Goal: Check status: Check status

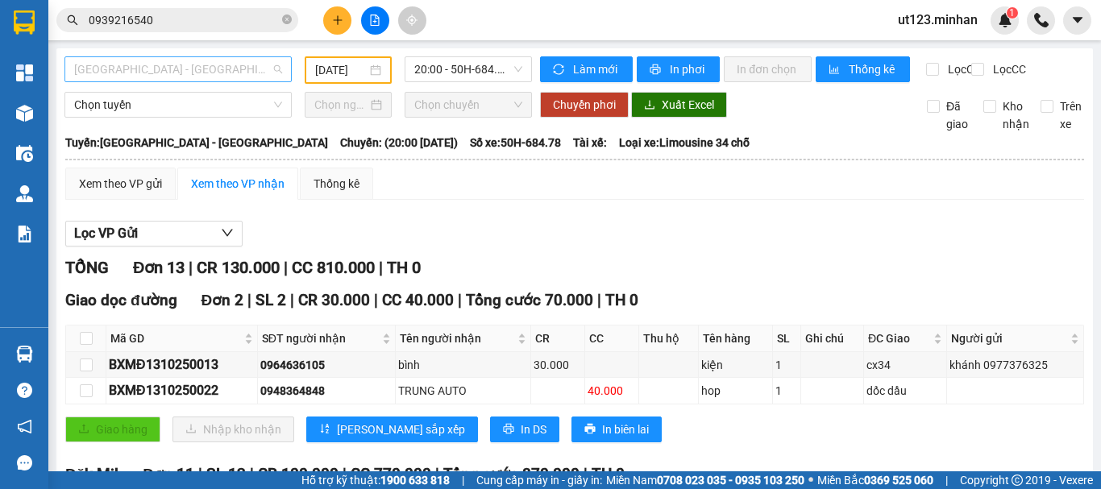
click at [210, 70] on span "[GEOGRAPHIC_DATA] - [GEOGRAPHIC_DATA]" at bounding box center [178, 69] width 208 height 24
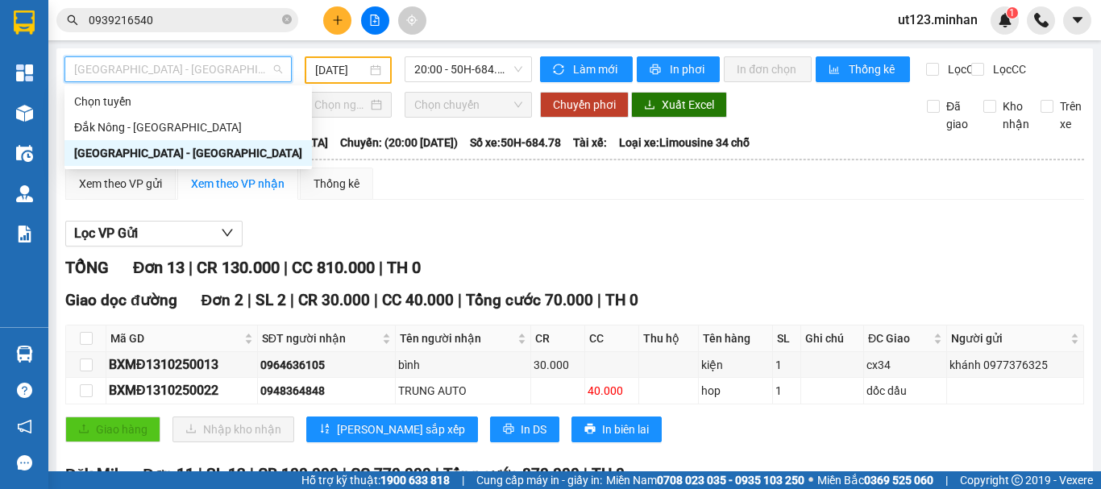
click at [372, 69] on div "[DATE]" at bounding box center [348, 70] width 66 height 18
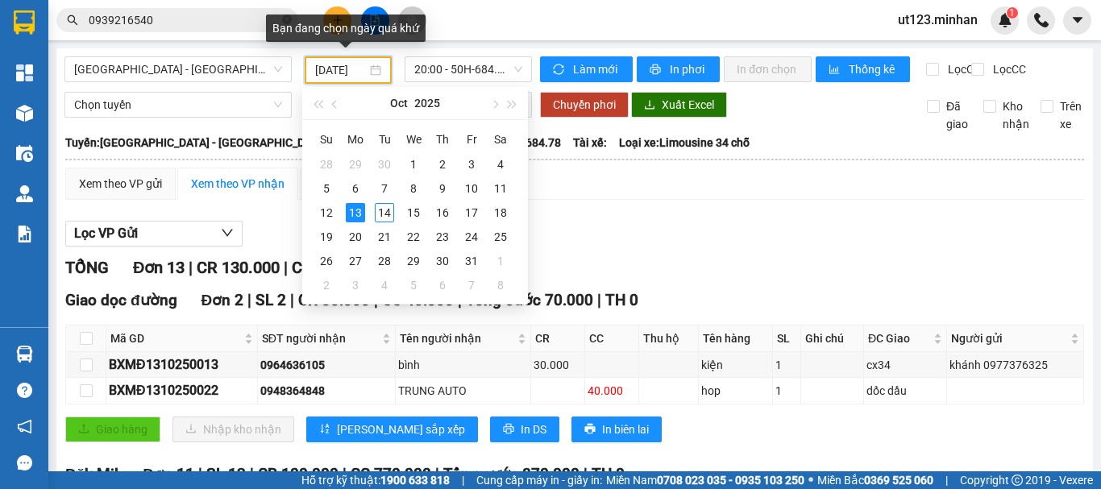
scroll to position [0, 6]
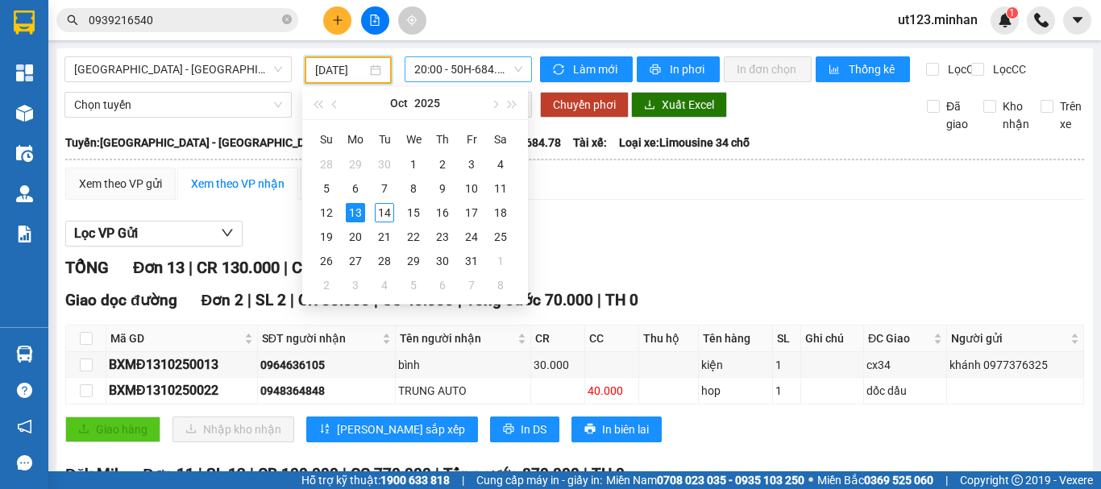
click at [459, 58] on span "20:00 - 50H-684.78" at bounding box center [468, 69] width 108 height 24
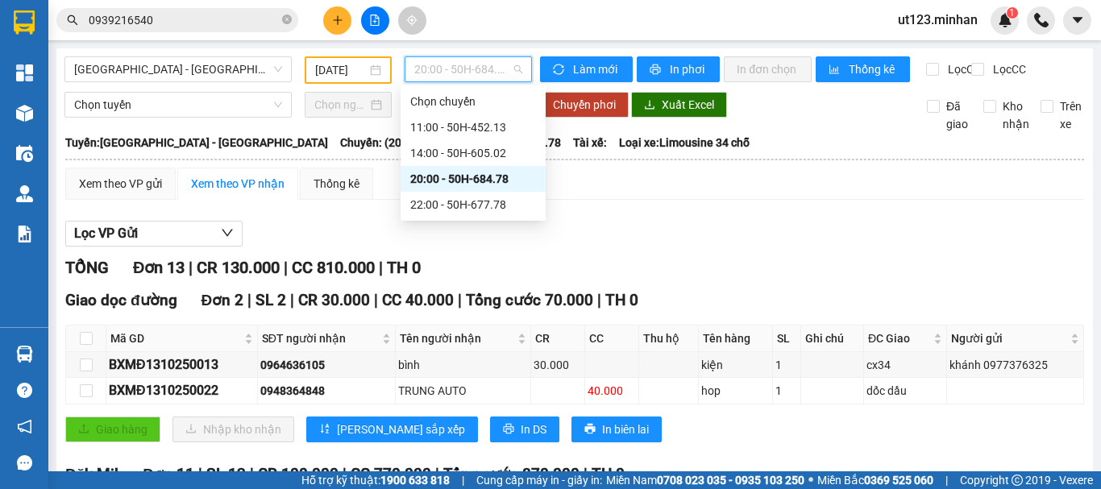
scroll to position [0, 0]
click at [596, 243] on div "Lọc VP Gửi" at bounding box center [574, 234] width 1019 height 27
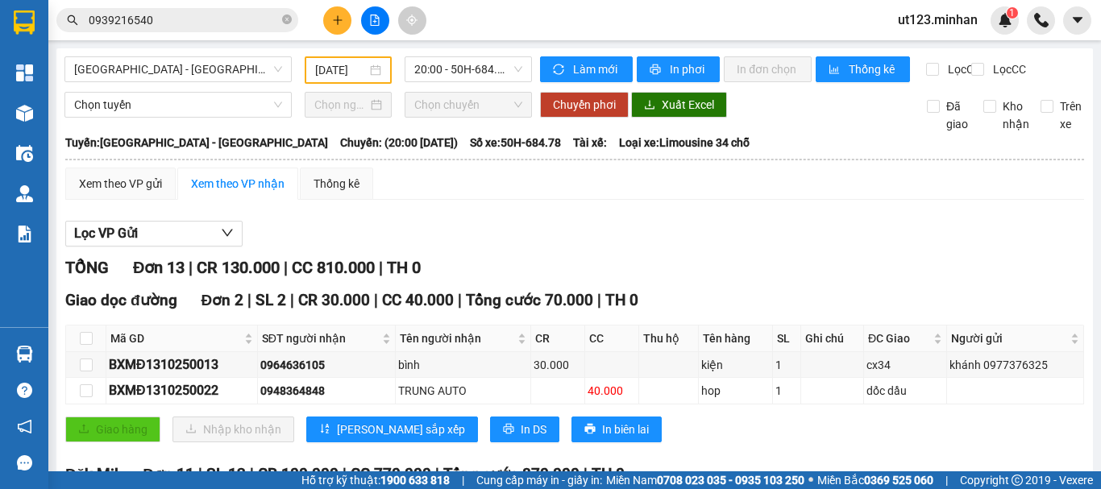
click at [363, 73] on input "[DATE]" at bounding box center [341, 70] width 52 height 18
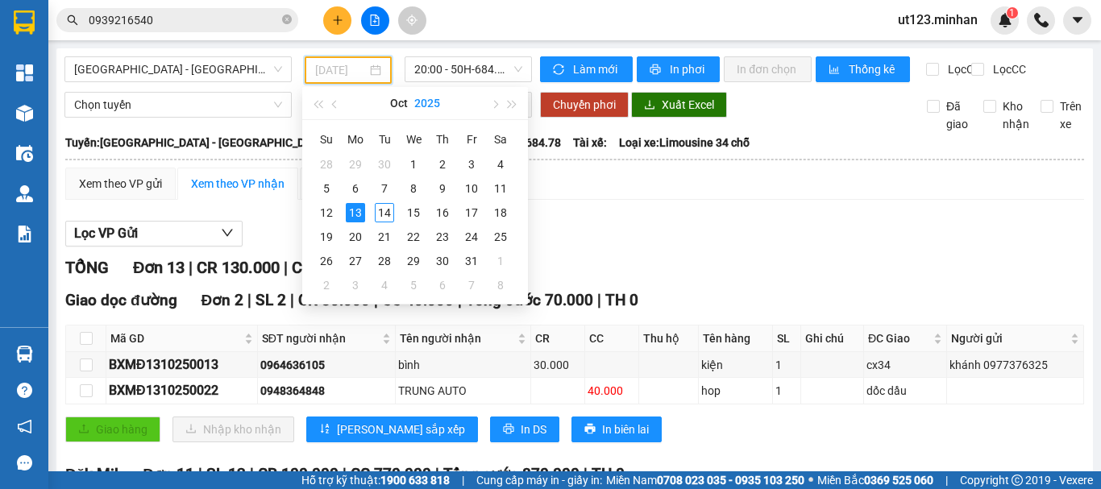
type input "[DATE]"
click at [463, 62] on span "20:00 - 50H-684.78" at bounding box center [468, 69] width 108 height 24
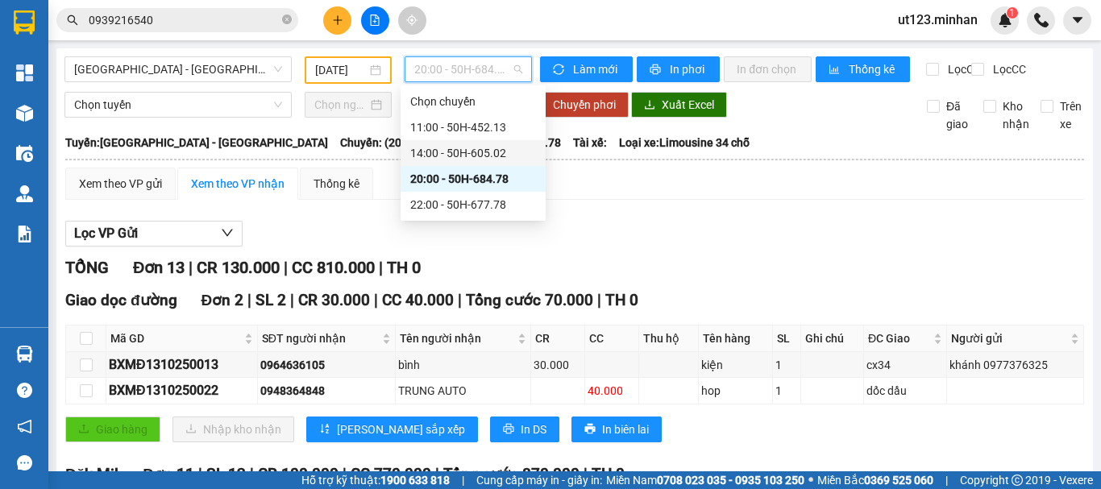
click at [484, 155] on div "14:00 - 50H-605.02" at bounding box center [473, 153] width 126 height 18
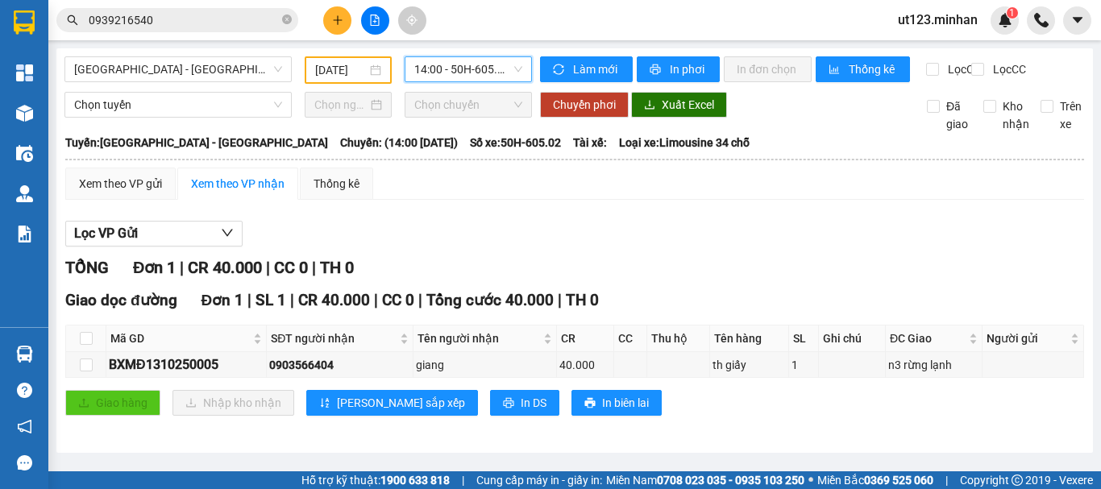
scroll to position [2, 0]
